Goal: Task Accomplishment & Management: Complete application form

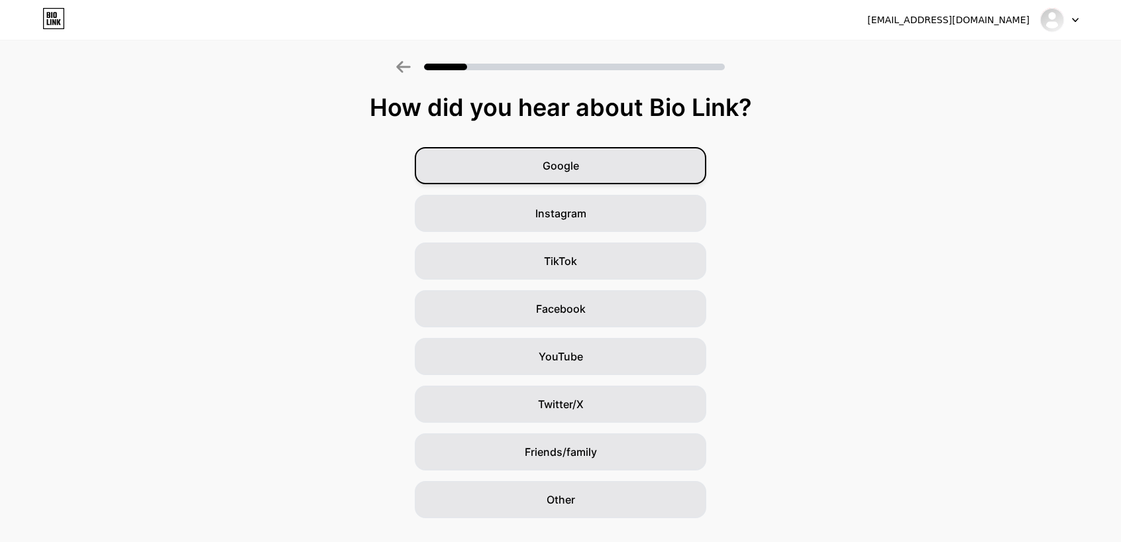
click at [579, 164] on span "Google" at bounding box center [560, 166] width 36 height 16
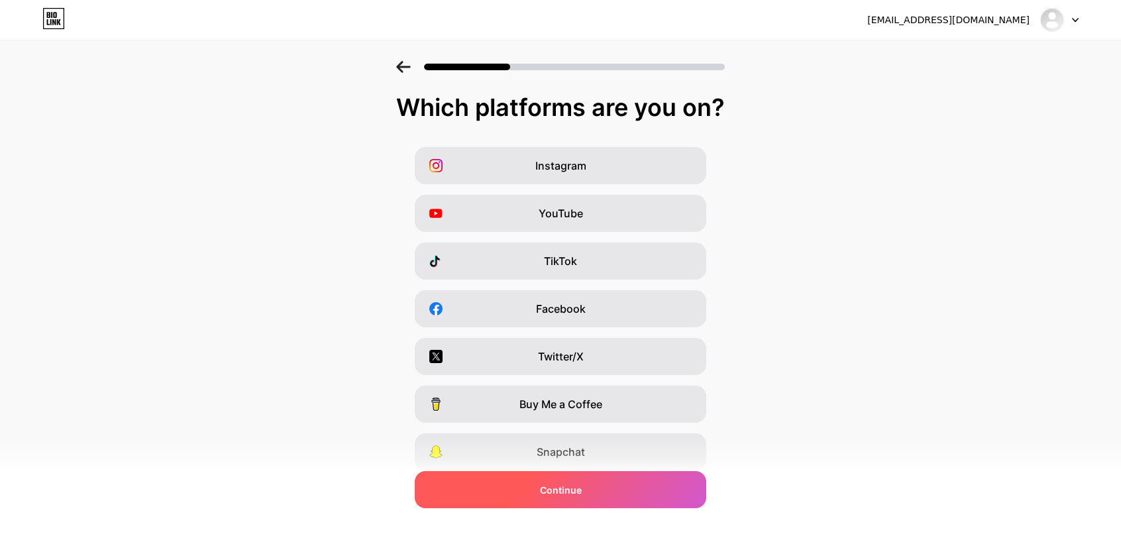
click at [520, 480] on div "Continue" at bounding box center [560, 489] width 291 height 37
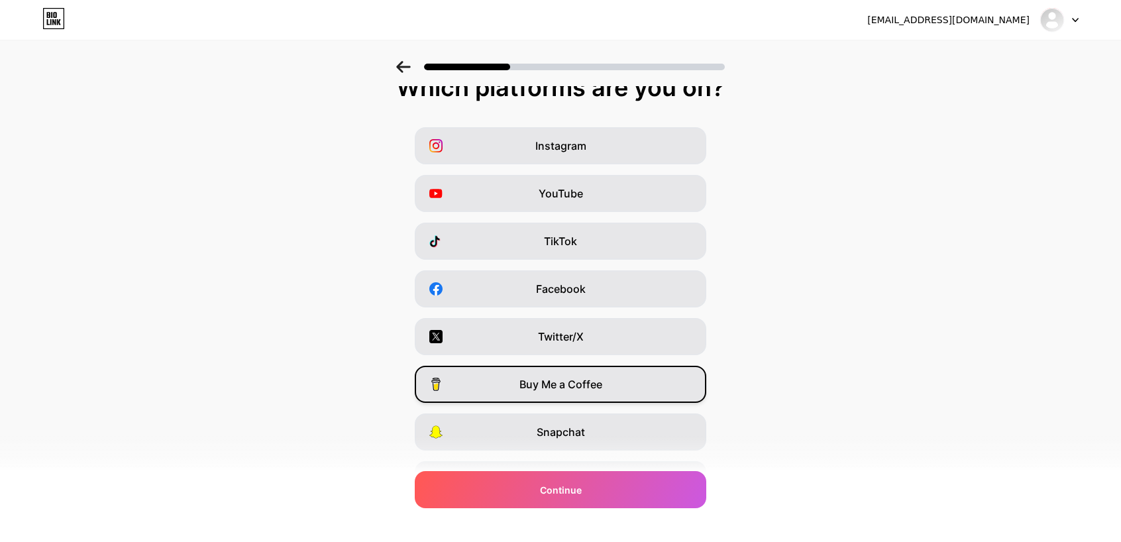
scroll to position [95, 0]
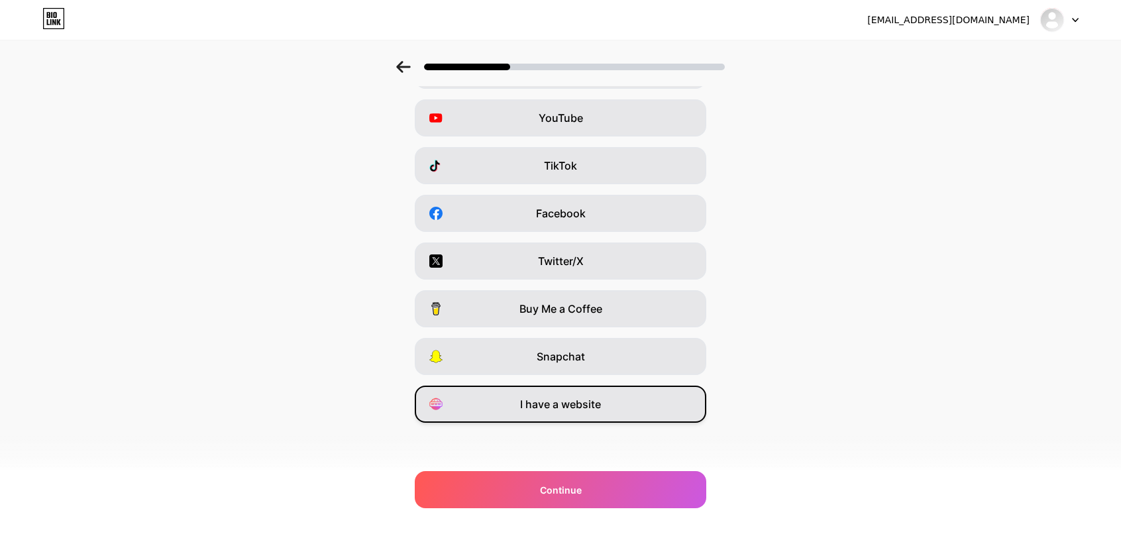
click at [563, 402] on span "I have a website" at bounding box center [560, 404] width 81 height 16
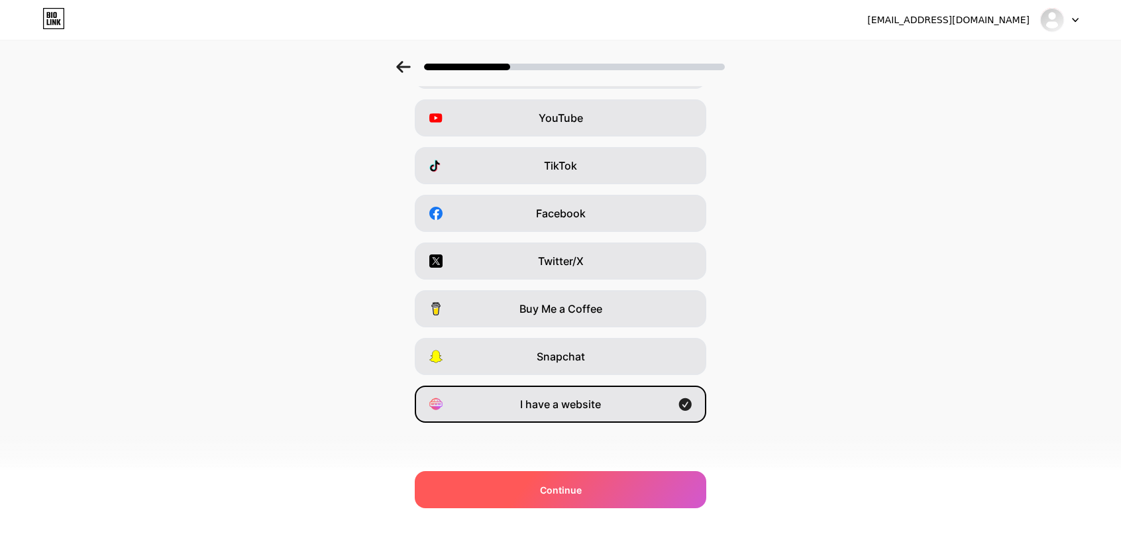
click at [540, 482] on div "Continue" at bounding box center [560, 489] width 291 height 37
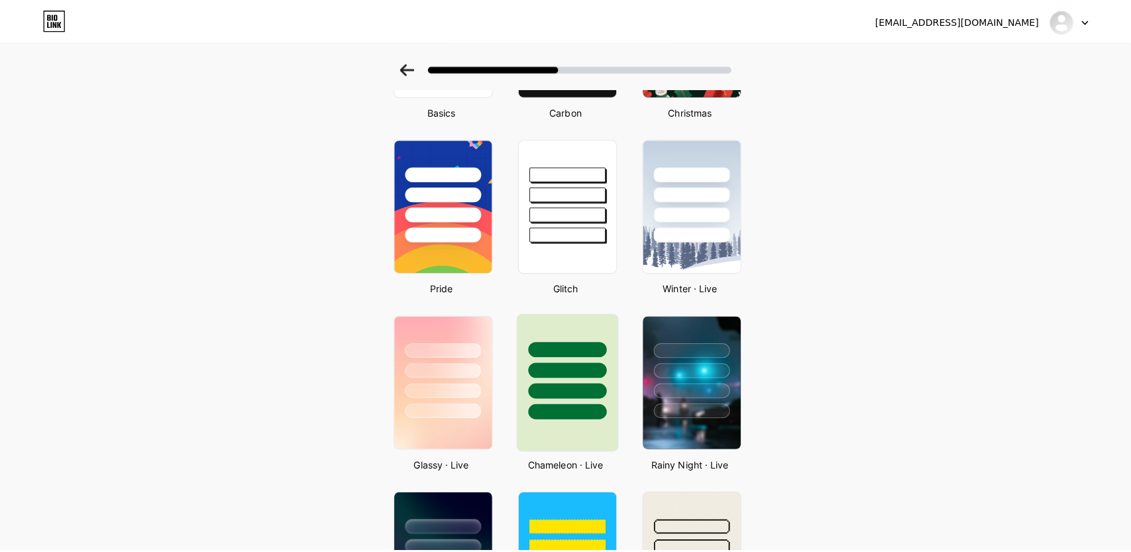
scroll to position [0, 0]
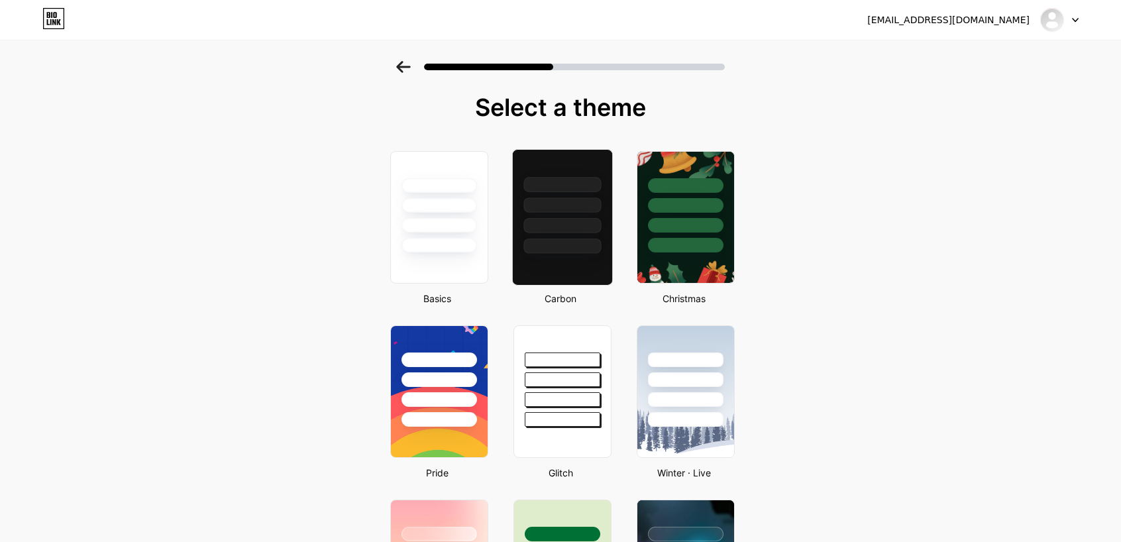
click at [557, 239] on div at bounding box center [561, 245] width 77 height 15
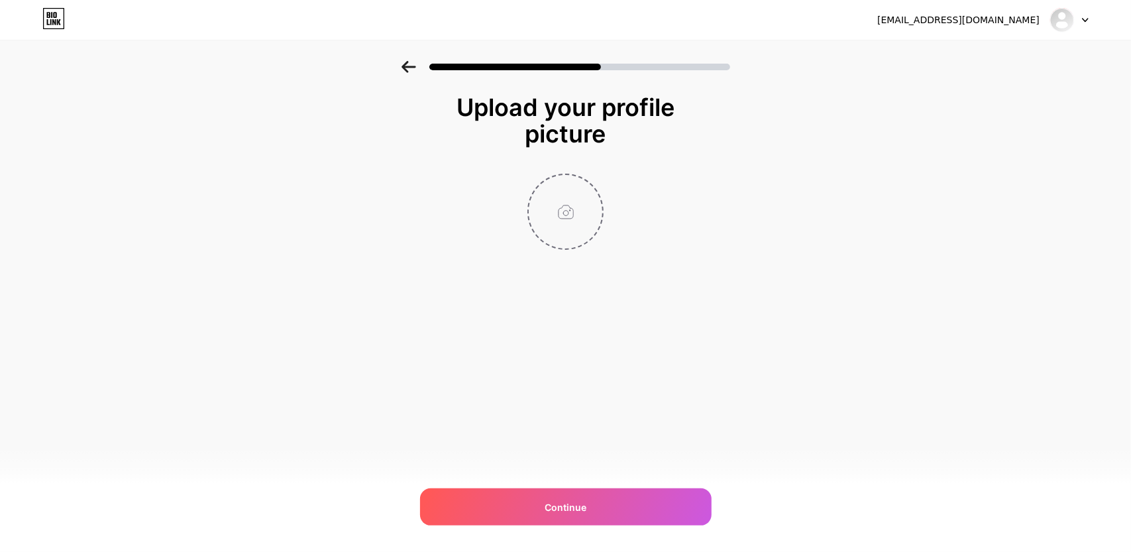
click at [552, 206] on input "file" at bounding box center [566, 212] width 74 height 74
type input "C:\fakepath\chilis menu2.PNG"
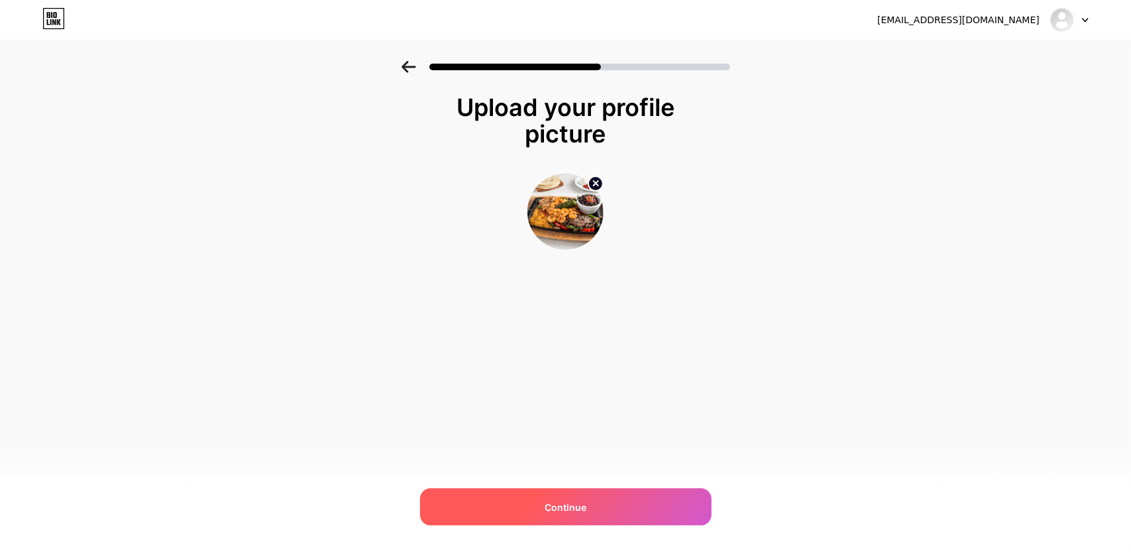
click at [589, 507] on div "Continue" at bounding box center [565, 506] width 291 height 37
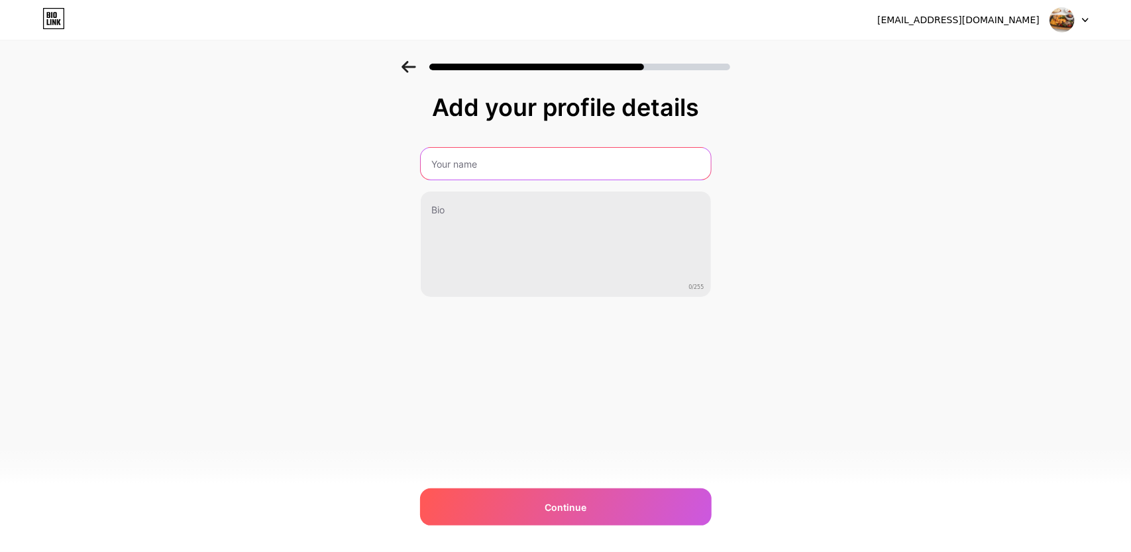
click at [490, 173] on input "text" at bounding box center [566, 164] width 290 height 32
type input "food menu"
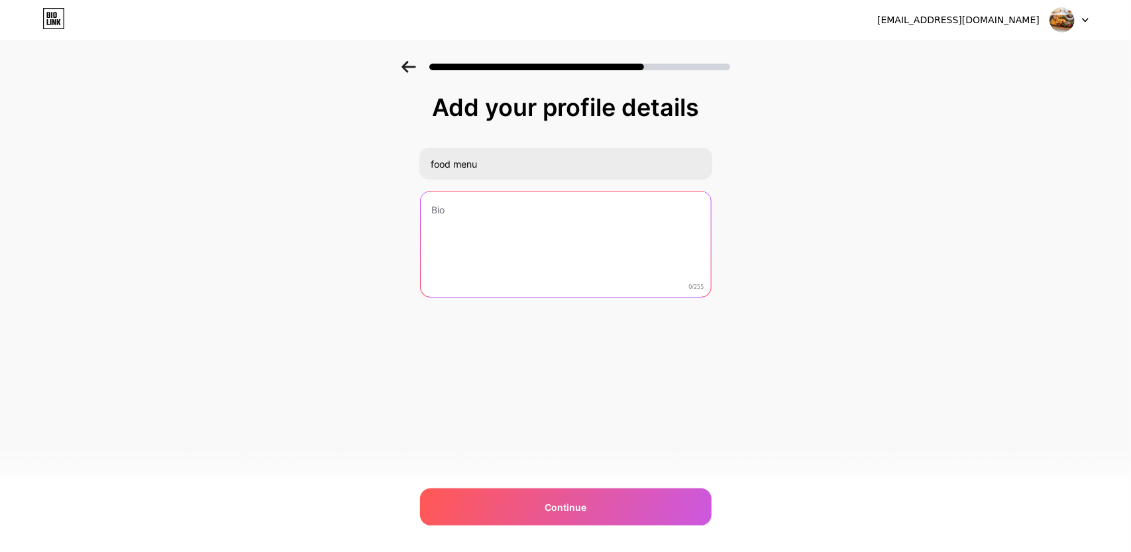
click at [480, 192] on textarea at bounding box center [566, 244] width 290 height 107
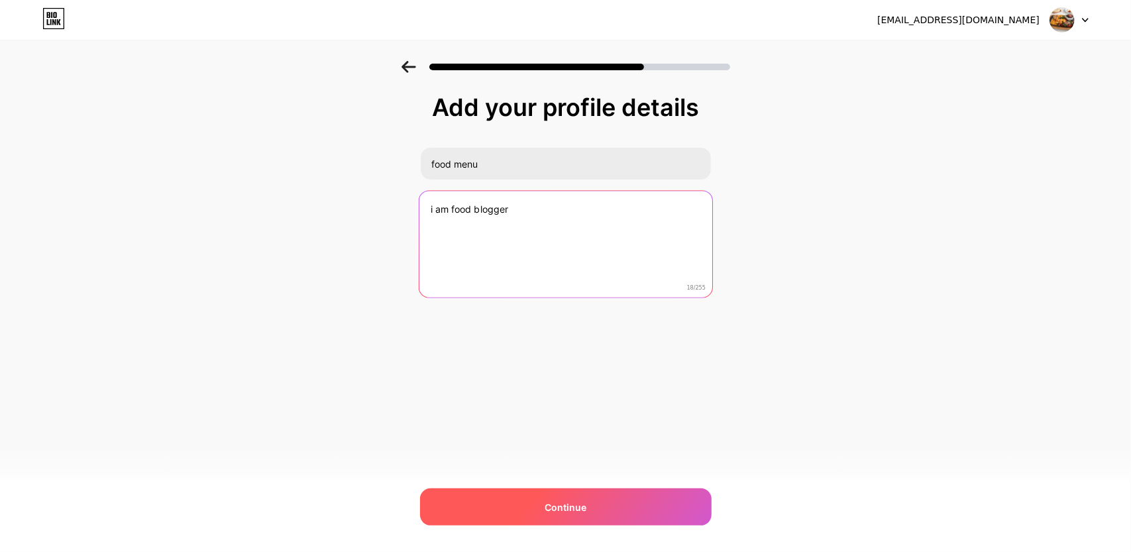
type textarea "i am food blogger"
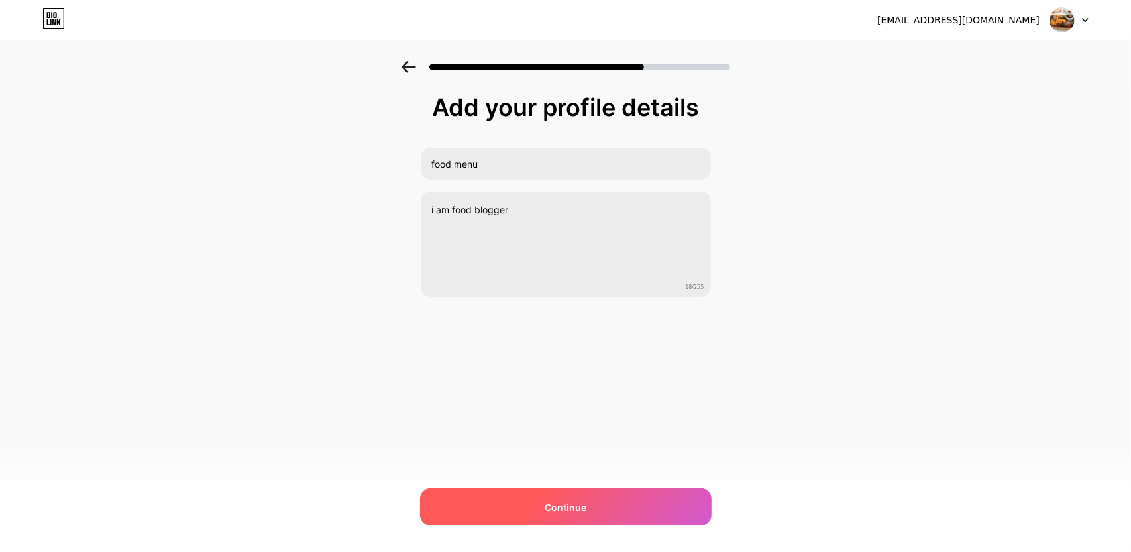
click at [584, 505] on span "Continue" at bounding box center [565, 507] width 42 height 14
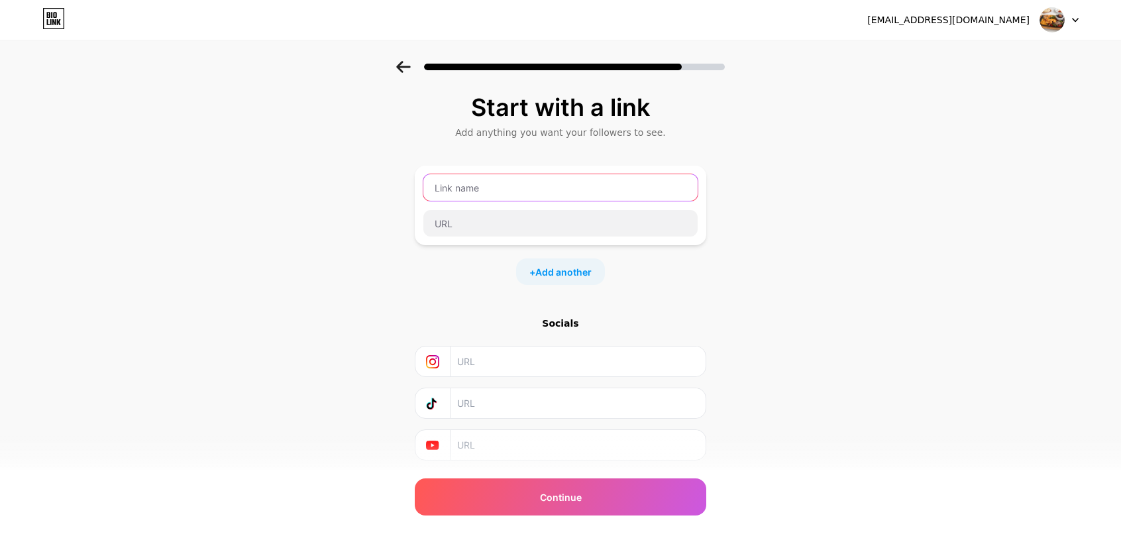
click at [489, 181] on input "text" at bounding box center [560, 187] width 274 height 26
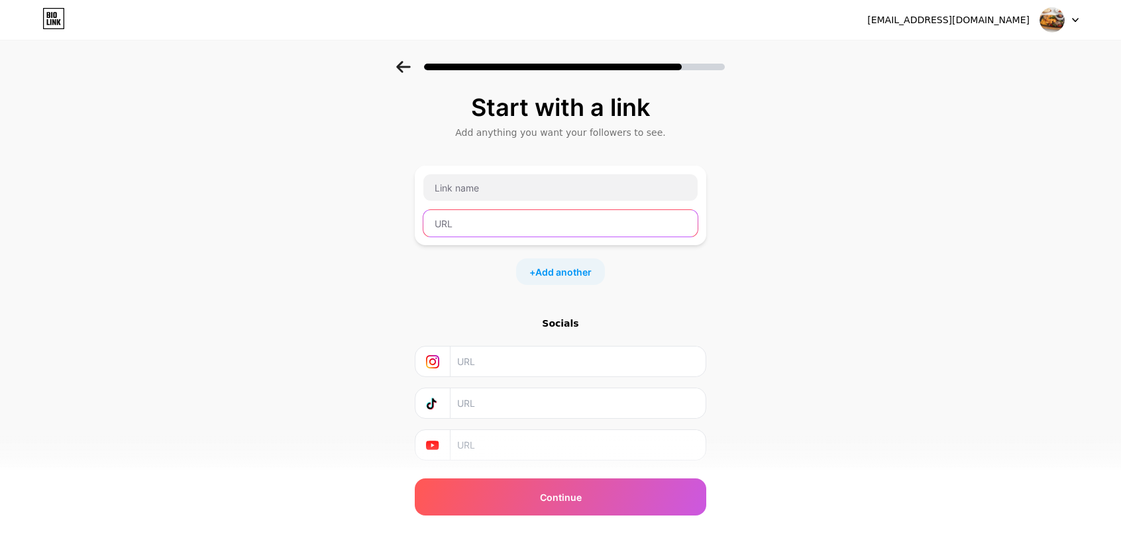
click at [465, 221] on input "text" at bounding box center [560, 223] width 274 height 26
paste input "Taste the tradition with Olive Garden menu"
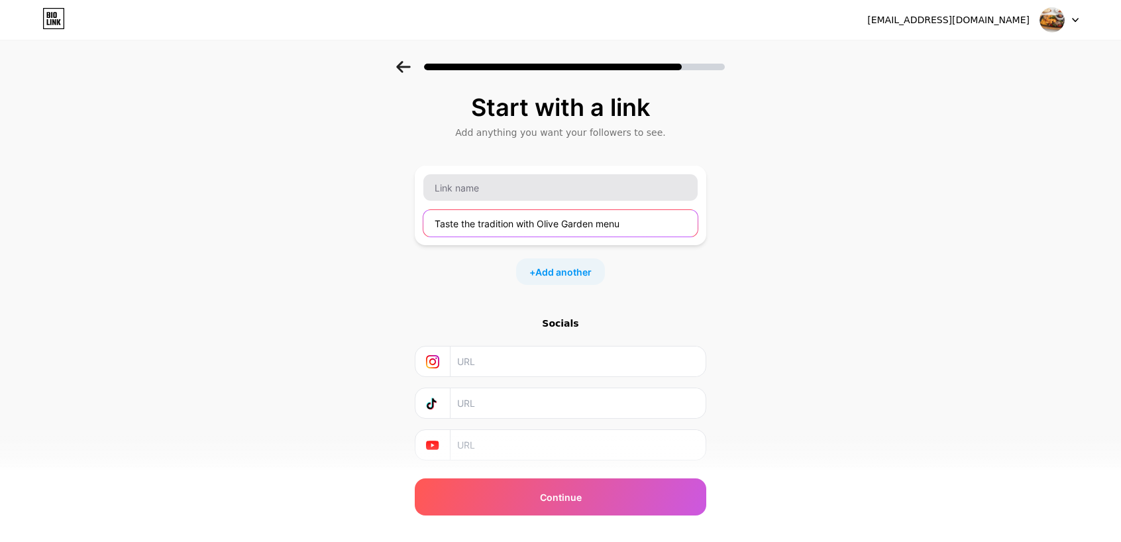
type input "Taste the tradition with Olive Garden menu"
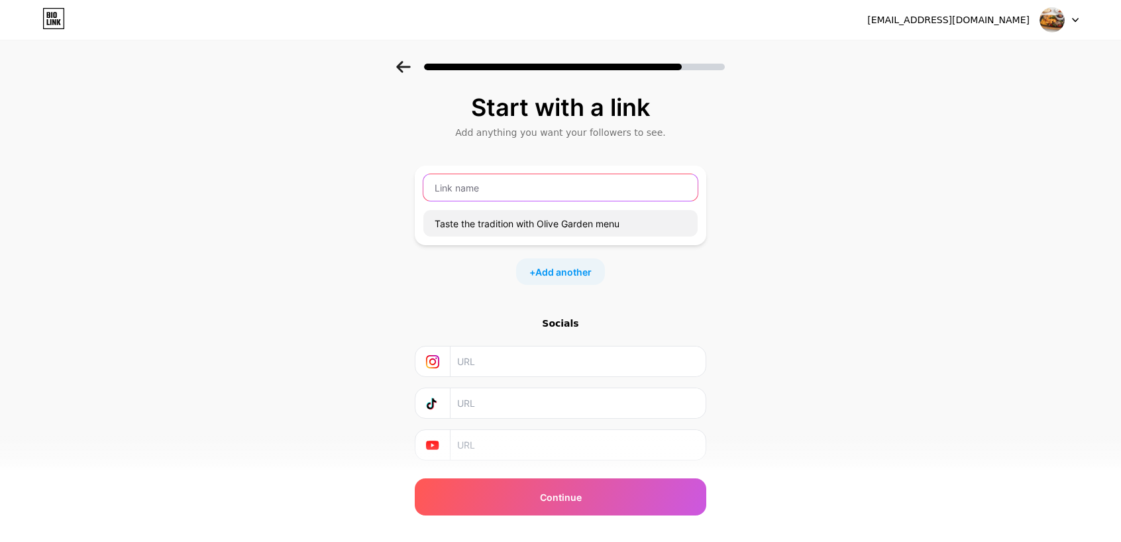
click at [478, 190] on input "text" at bounding box center [560, 187] width 274 height 26
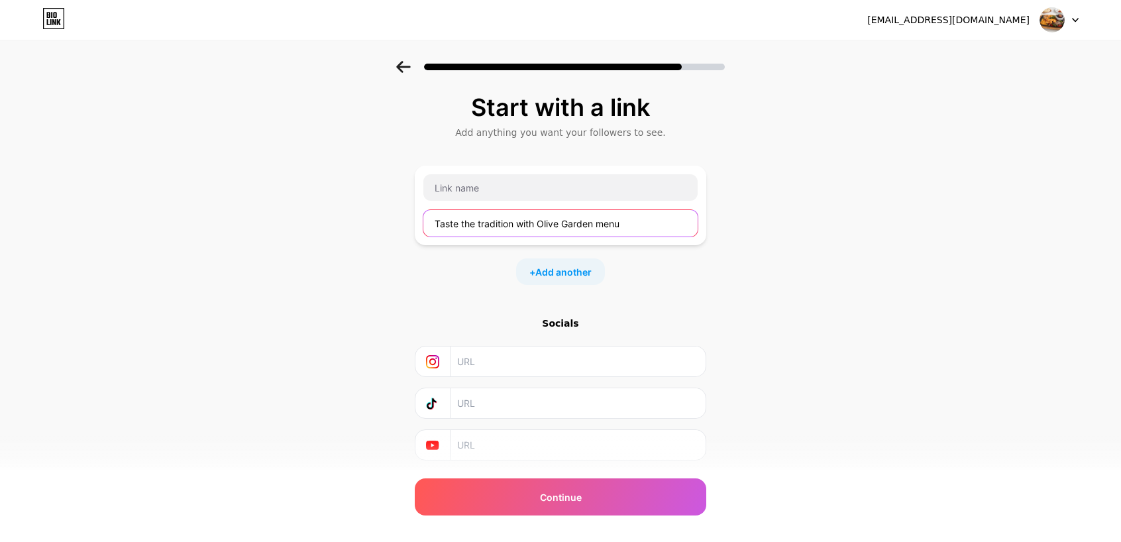
click at [536, 219] on input "Taste the tradition with Olive Garden menu" at bounding box center [560, 223] width 274 height 26
drag, startPoint x: 662, startPoint y: 228, endPoint x: 156, endPoint y: 228, distance: 506.0
click at [156, 228] on div "Start with a link Add anything you want your followers to see. Taste the tradit…" at bounding box center [560, 294] width 1121 height 466
paste input "https://olivegardenmenue.com/"
type input "https://olivegardenmenue.com/"
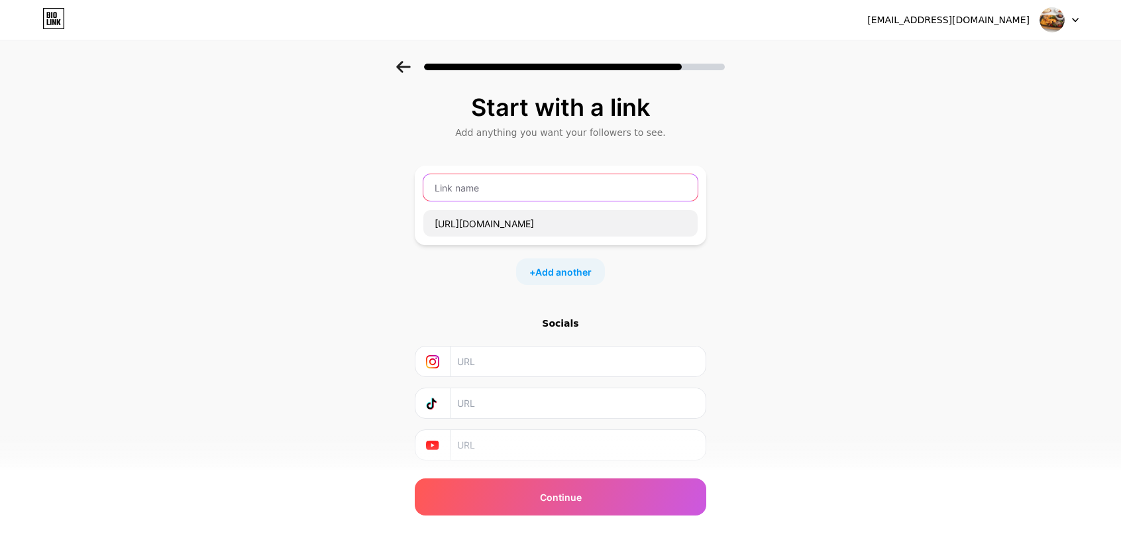
click at [484, 189] on input "text" at bounding box center [560, 187] width 274 height 26
paste input "Taste the tradition with Olive Garden menu"
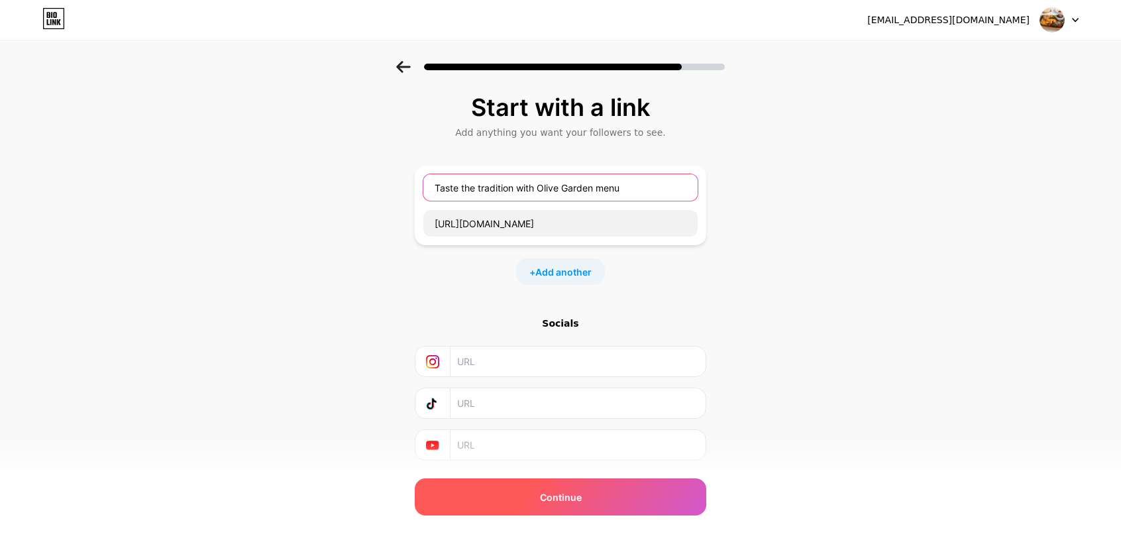
type input "Taste the tradition with Olive Garden menu"
click at [568, 499] on span "Continue" at bounding box center [561, 497] width 42 height 14
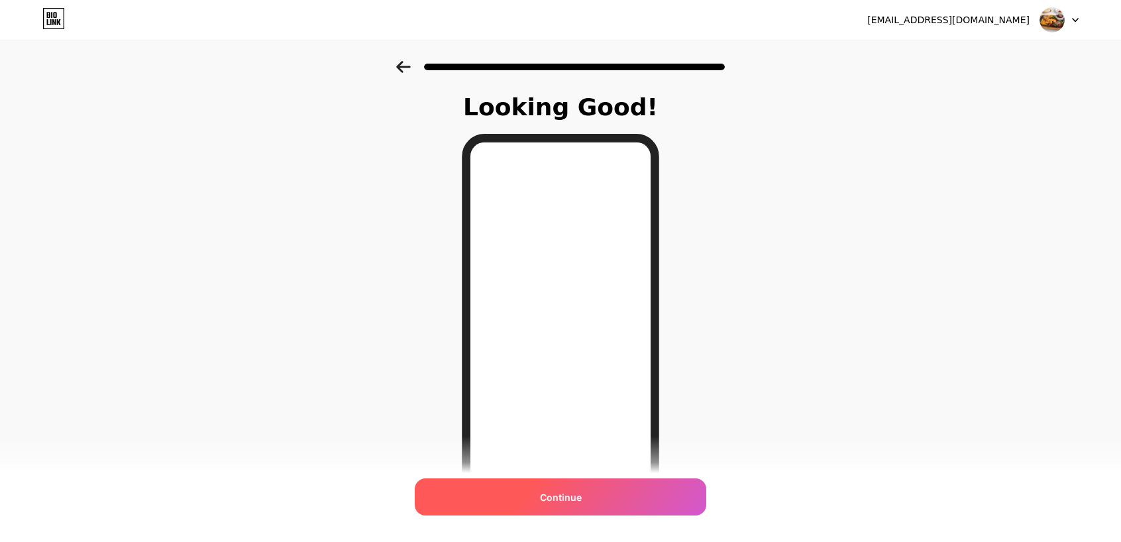
click at [548, 484] on div "Continue" at bounding box center [560, 496] width 291 height 37
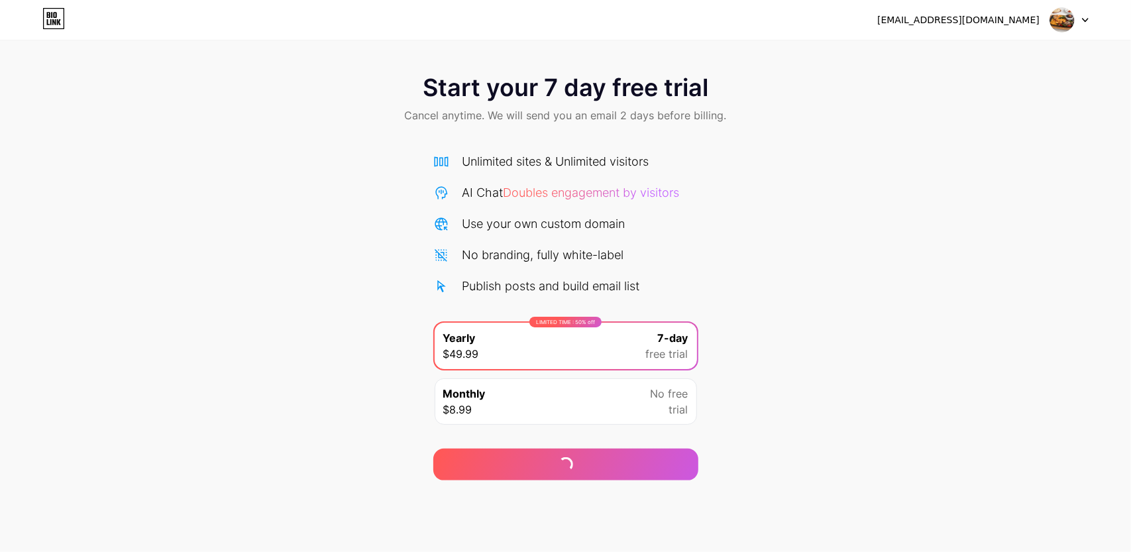
click at [529, 124] on div "Start your 7 day free trial Cancel anytime. We will send you an email 2 days be…" at bounding box center [565, 100] width 1131 height 78
click at [560, 458] on div "Continue" at bounding box center [565, 465] width 42 height 14
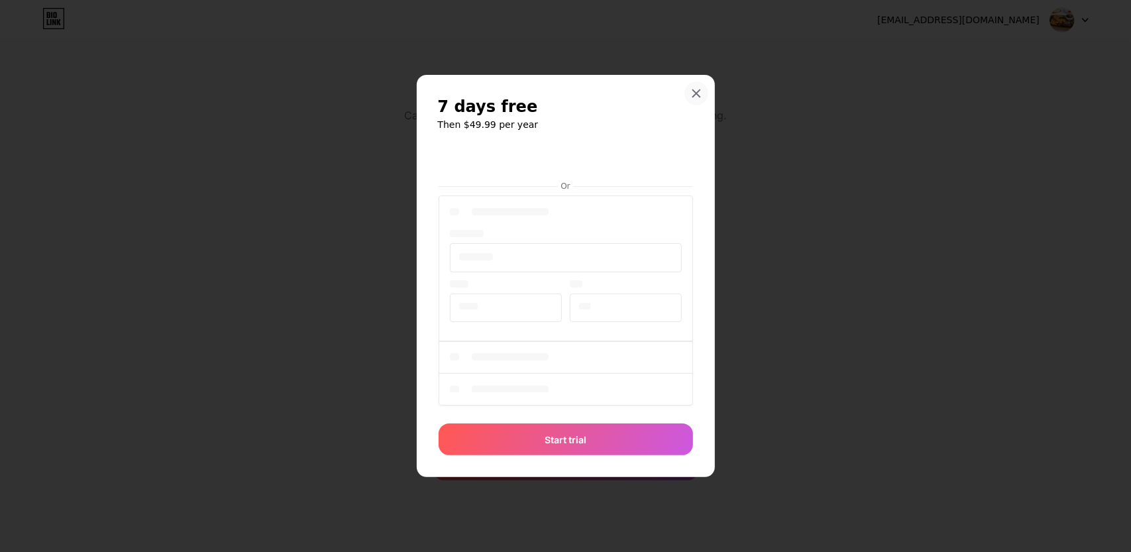
click at [699, 99] on div at bounding box center [696, 93] width 24 height 24
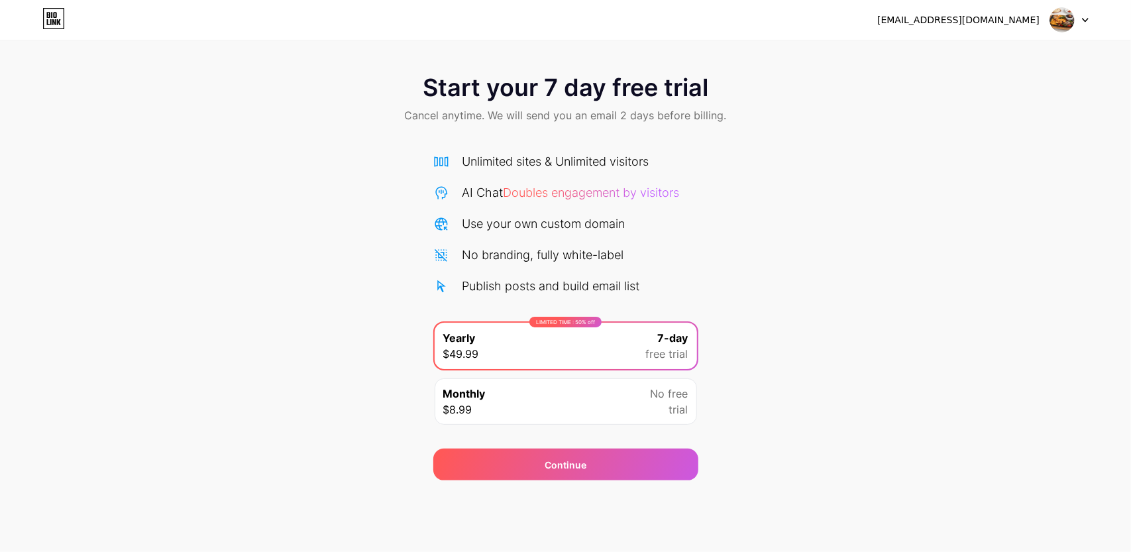
click at [1072, 22] on img at bounding box center [1061, 19] width 25 height 25
click at [738, 181] on div "Start your 7 day free trial Cancel anytime. We will send you an email 2 days be…" at bounding box center [565, 270] width 1131 height 419
drag, startPoint x: 778, startPoint y: 450, endPoint x: 613, endPoint y: 266, distance: 246.2
click at [778, 449] on div "Start your 7 day free trial Cancel anytime. We will send you an email 2 days be…" at bounding box center [565, 270] width 1131 height 419
click at [518, 164] on div "Unlimited sites & Unlimited visitors" at bounding box center [555, 161] width 187 height 18
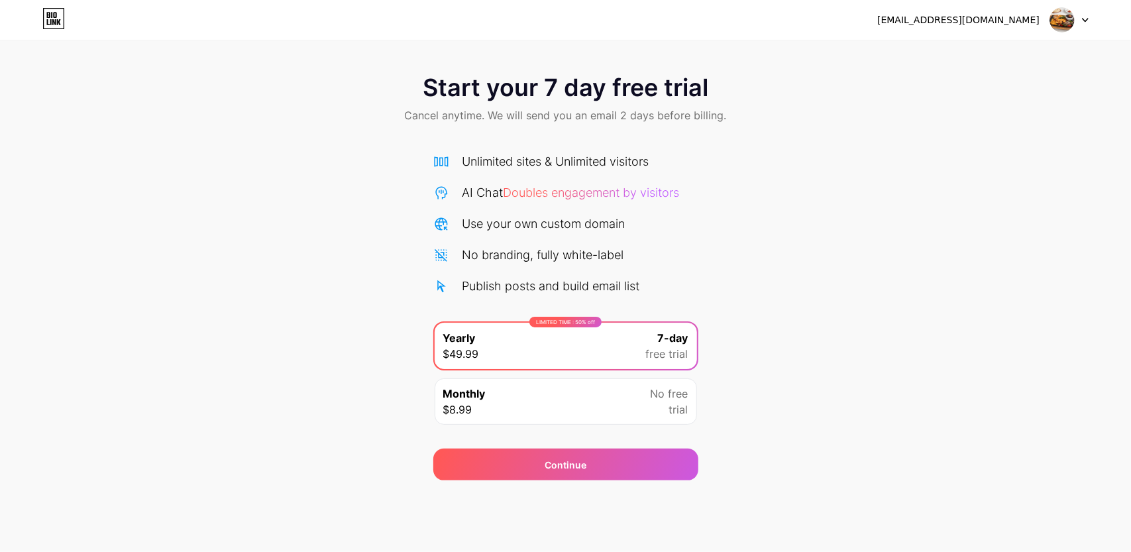
drag, startPoint x: 515, startPoint y: 287, endPoint x: 523, endPoint y: 299, distance: 14.0
click at [515, 288] on div "Publish posts and build email list" at bounding box center [551, 286] width 178 height 18
click at [558, 329] on div "LIMITED TIME : 50% off Yearly $49.99 7-day free trial" at bounding box center [565, 346] width 262 height 46
click at [49, 17] on icon at bounding box center [48, 15] width 3 height 6
click at [1089, 30] on div "[EMAIL_ADDRESS][DOMAIN_NAME] Logout" at bounding box center [565, 20] width 1131 height 24
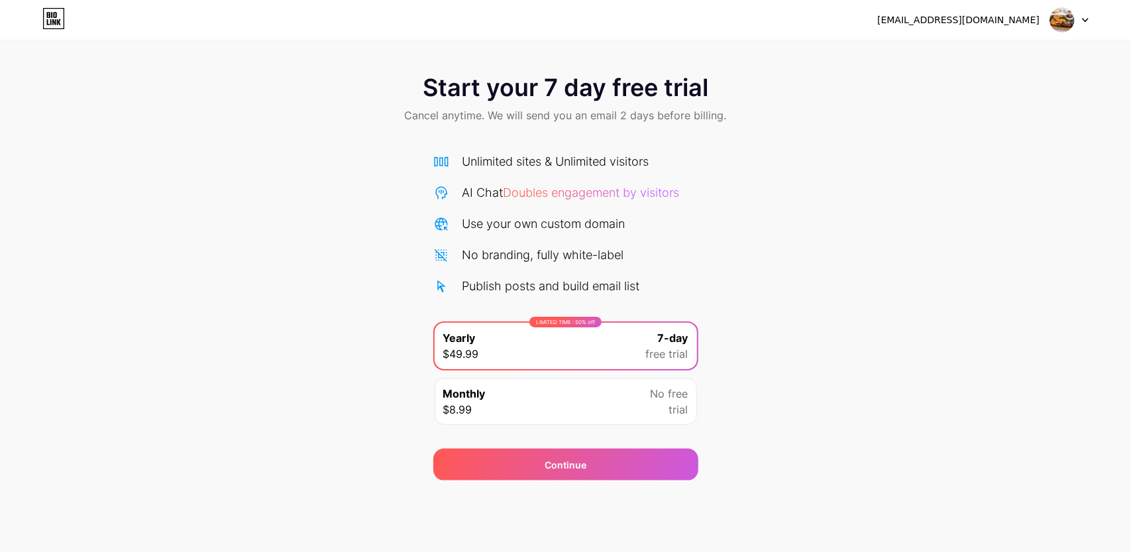
click at [1070, 22] on img at bounding box center [1061, 19] width 25 height 25
drag, startPoint x: 746, startPoint y: 47, endPoint x: 191, endPoint y: 40, distance: 555.1
click at [740, 47] on div "Start your 7 day free trial Cancel anytime. We will send you an email 2 days be…" at bounding box center [565, 240] width 1131 height 480
click at [544, 375] on div "LIMITED TIME : 50% off Yearly $49.99 7-day free trial Monthly $8.99 No free tri…" at bounding box center [565, 376] width 265 height 111
click at [525, 407] on div "Monthly $8.99 No free trial" at bounding box center [565, 401] width 262 height 46
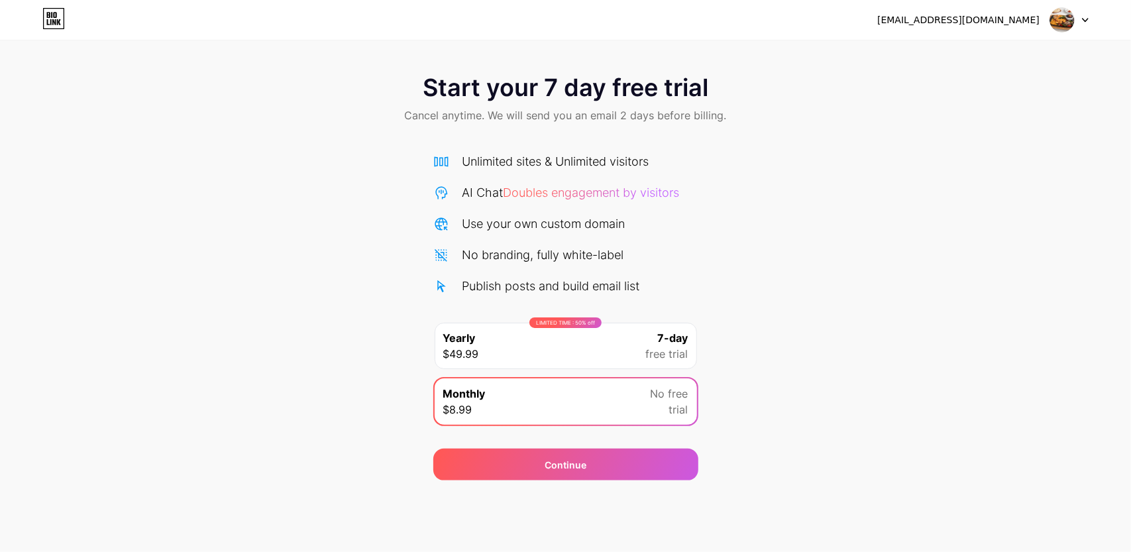
click at [564, 338] on div "LIMITED TIME : 50% off Yearly $49.99 7-day free trial" at bounding box center [565, 346] width 262 height 46
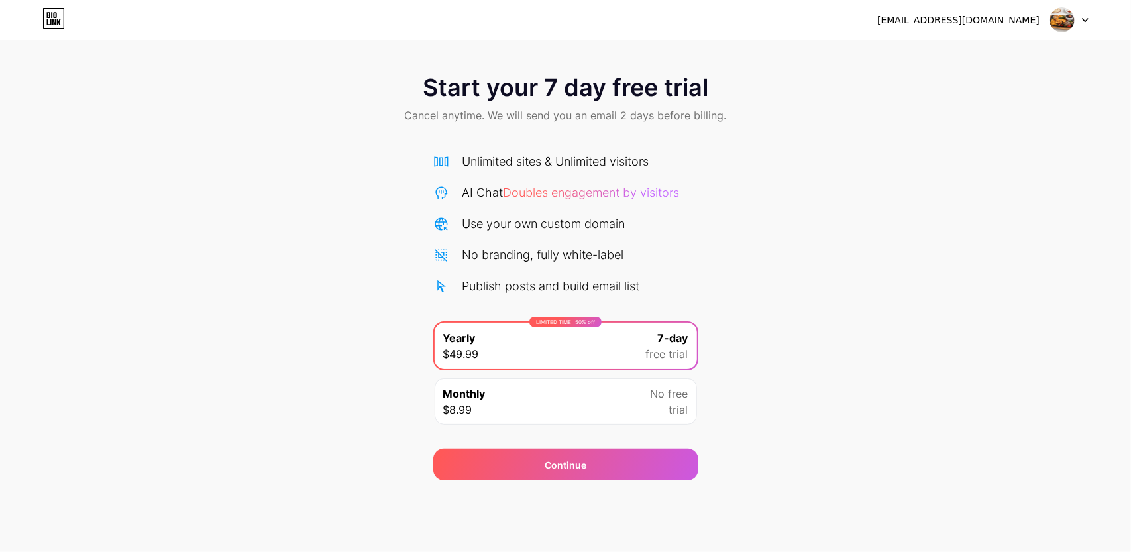
click at [549, 351] on div "LIMITED TIME : 50% off Yearly $49.99 7-day free trial" at bounding box center [565, 346] width 262 height 46
click at [551, 469] on div "Continue" at bounding box center [565, 465] width 42 height 14
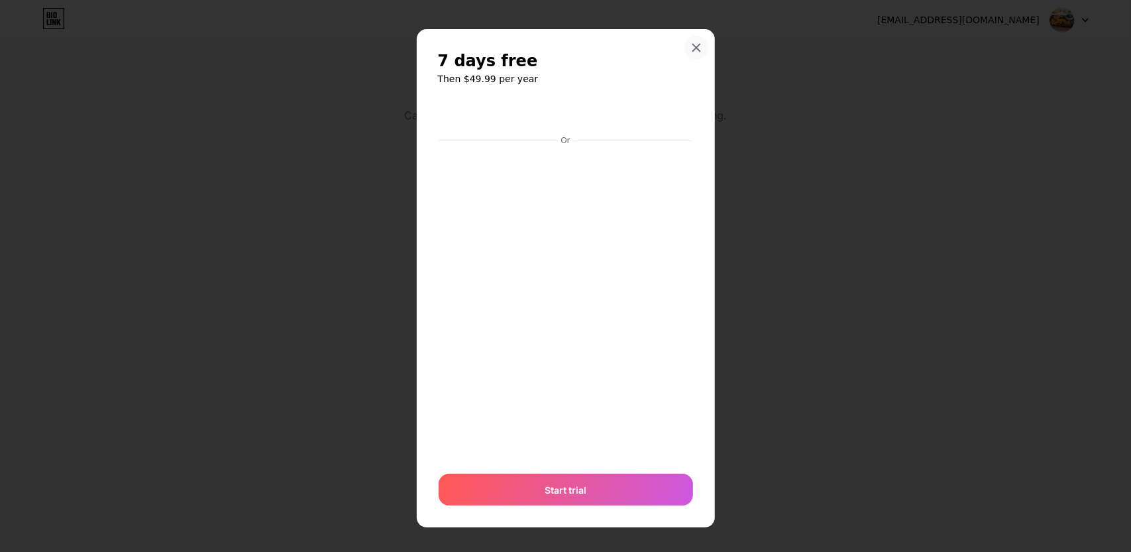
click at [693, 91] on div "7 days free Then $49.99 per year Or Start trial" at bounding box center [566, 278] width 298 height 498
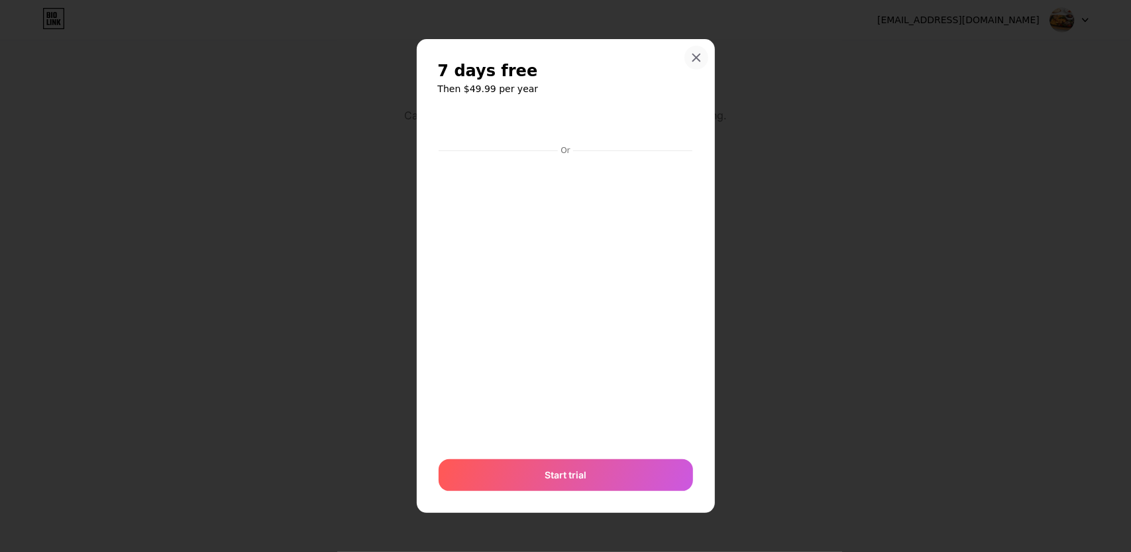
click at [703, 52] on div at bounding box center [696, 58] width 24 height 24
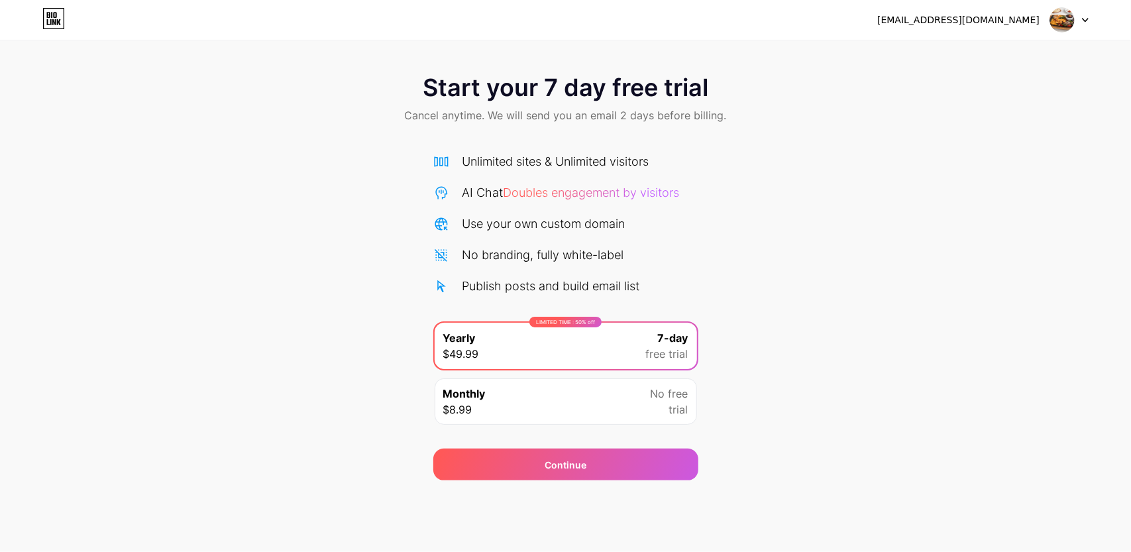
click at [1009, 32] on div "[EMAIL_ADDRESS][DOMAIN_NAME] Logout" at bounding box center [565, 20] width 1131 height 40
click at [1093, 11] on div "[EMAIL_ADDRESS][DOMAIN_NAME] Logout" at bounding box center [565, 20] width 1131 height 24
click at [1086, 22] on icon at bounding box center [1085, 20] width 7 height 5
click at [978, 26] on div "[EMAIL_ADDRESS][DOMAIN_NAME]" at bounding box center [958, 20] width 162 height 14
click at [47, 26] on icon at bounding box center [53, 18] width 23 height 21
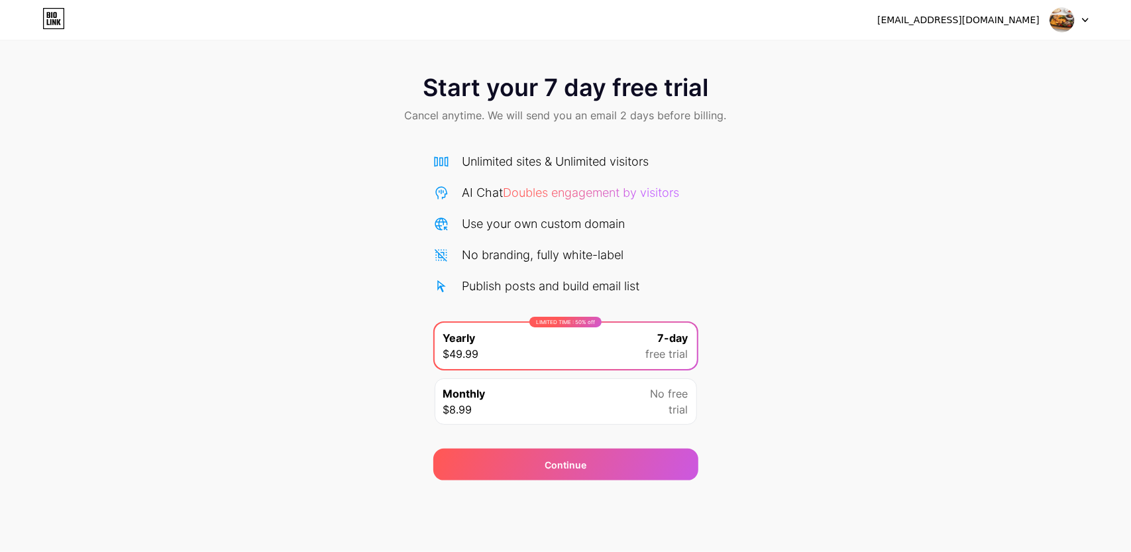
click at [130, 10] on div "olivegardenmenu4@gmail.com Logout" at bounding box center [565, 20] width 1131 height 24
